Goal: Task Accomplishment & Management: Manage account settings

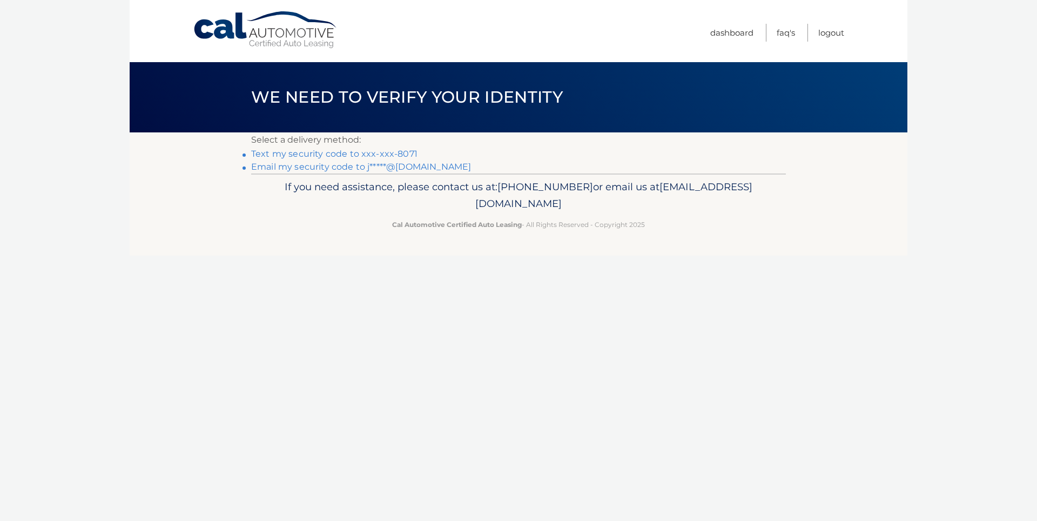
click at [335, 169] on link "Email my security code to j*****@[DOMAIN_NAME]" at bounding box center [361, 166] width 220 height 10
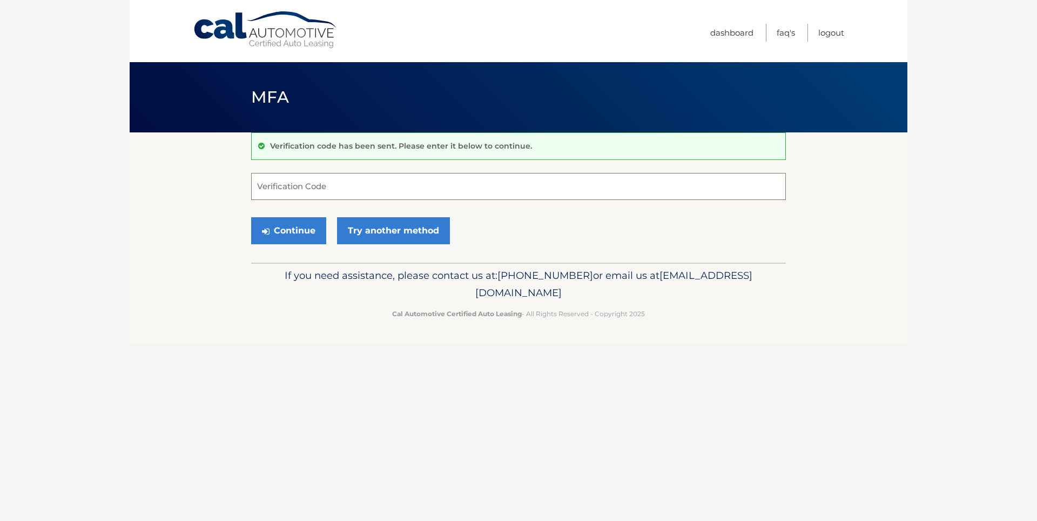
click at [279, 186] on input "Verification Code" at bounding box center [518, 186] width 535 height 27
type input "571720"
click at [300, 232] on button "Continue" at bounding box center [288, 230] width 75 height 27
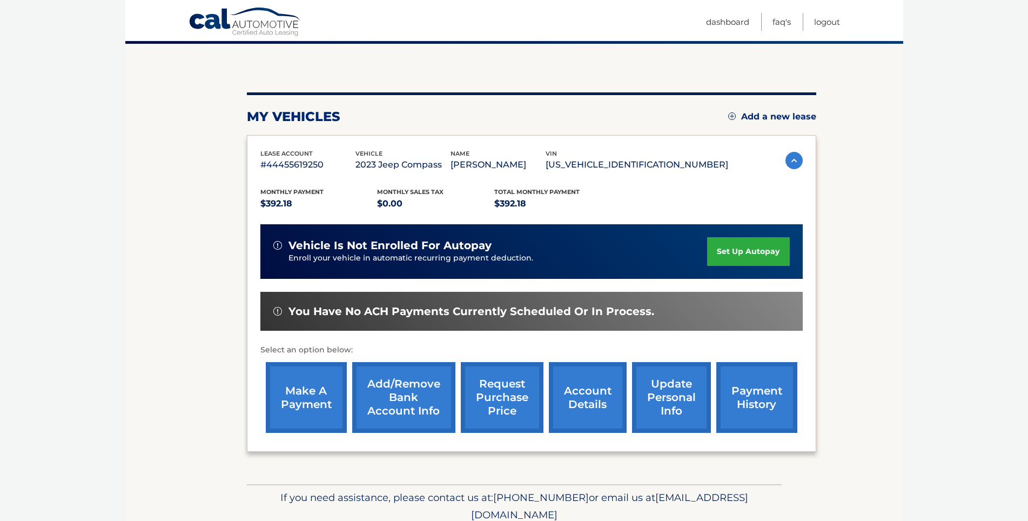
scroll to position [108, 0]
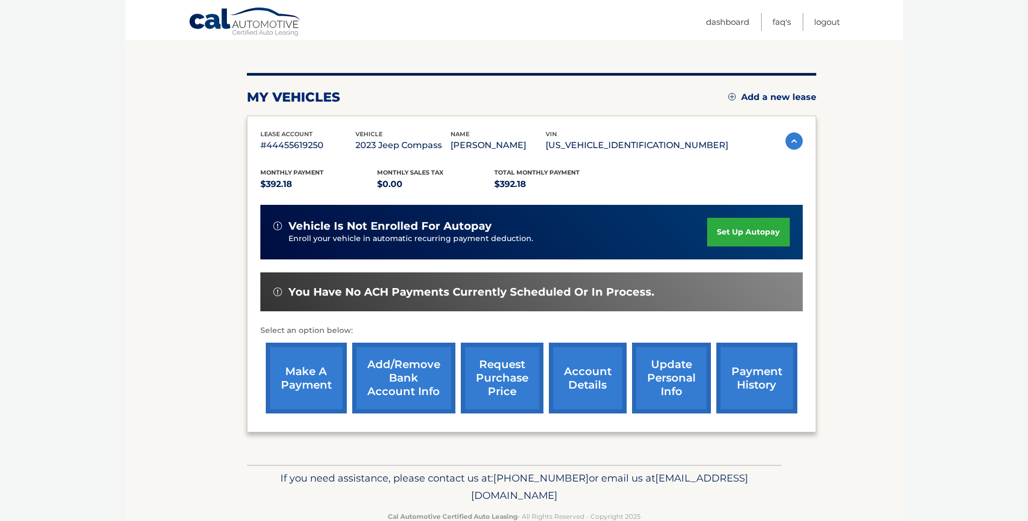
click at [302, 385] on link "make a payment" at bounding box center [306, 377] width 81 height 71
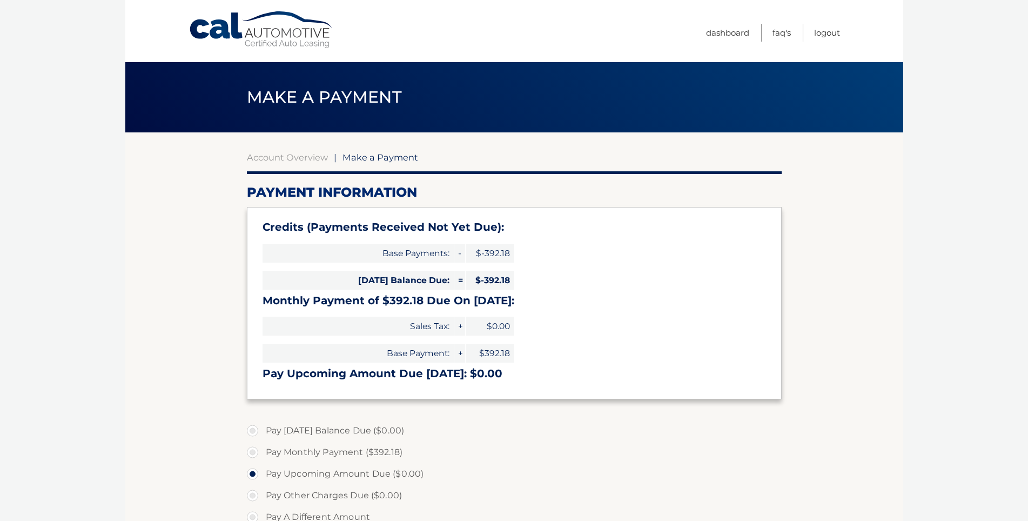
select select "ZjNmNGExYzctZGQzYi00NGNkLTk2OWMtMDgwNGMxN2Y0NTUx"
click at [823, 37] on link "Logout" at bounding box center [827, 33] width 26 height 18
